Goal: Information Seeking & Learning: Check status

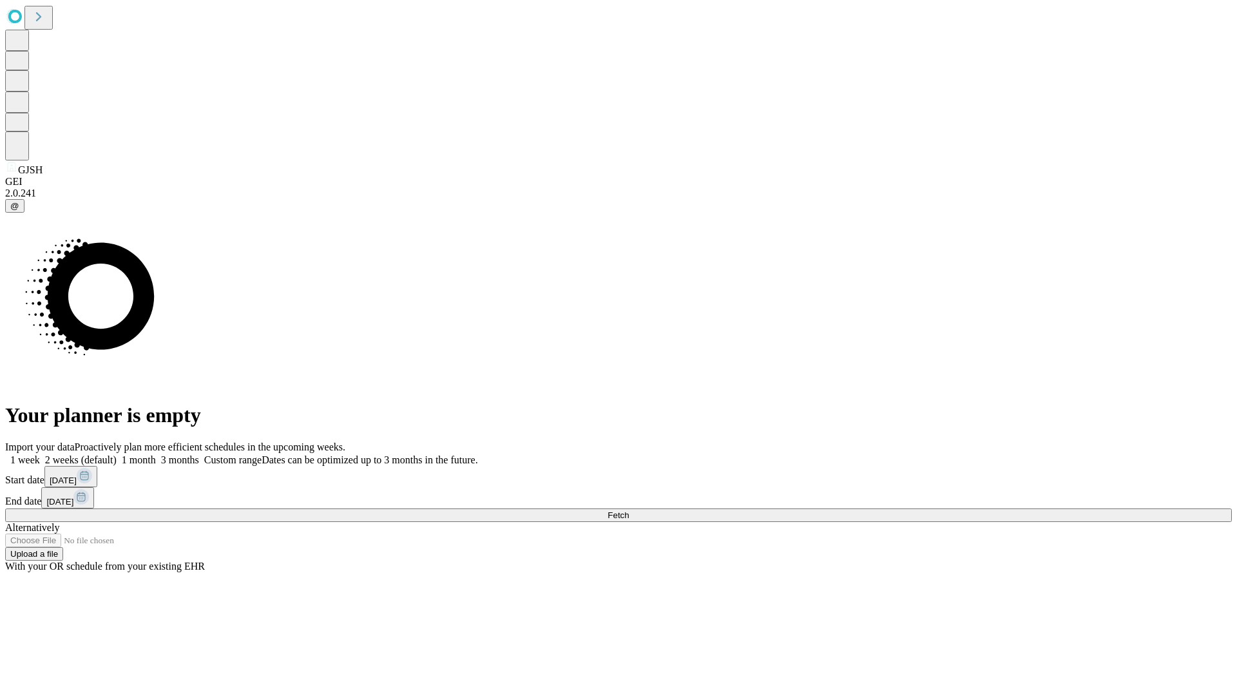
click at [629, 510] on span "Fetch" at bounding box center [617, 515] width 21 height 10
